Goal: Task Accomplishment & Management: Manage account settings

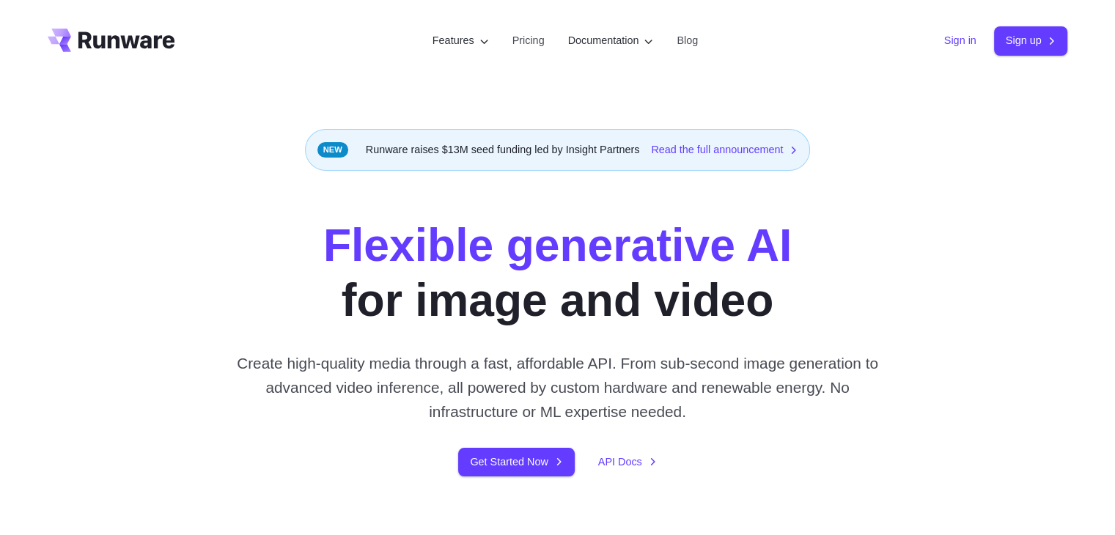
click at [949, 43] on link "Sign in" at bounding box center [960, 40] width 32 height 17
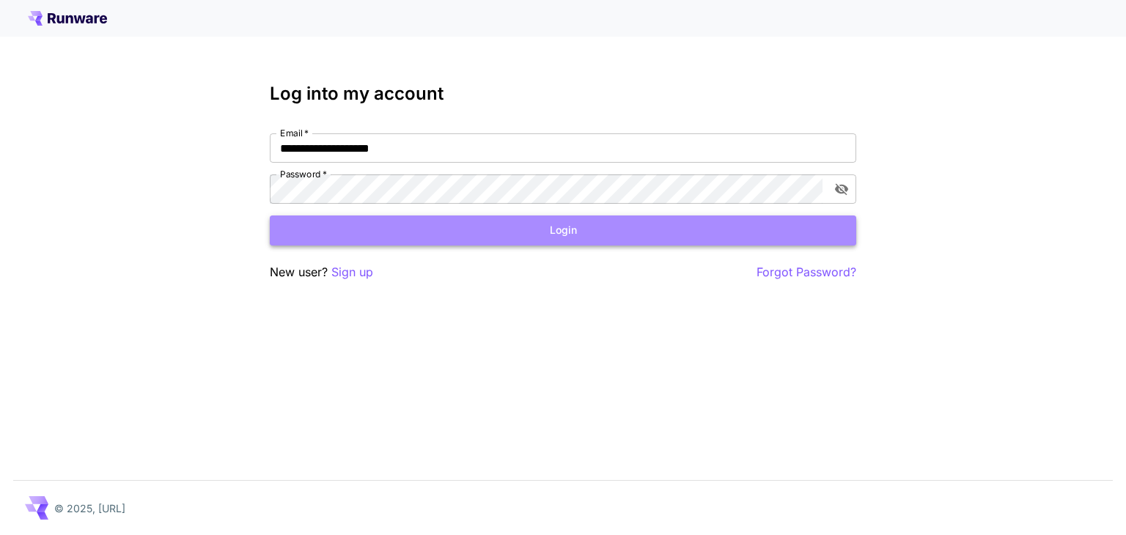
click at [546, 230] on button "Login" at bounding box center [563, 231] width 587 height 30
